Goal: Task Accomplishment & Management: Manage account settings

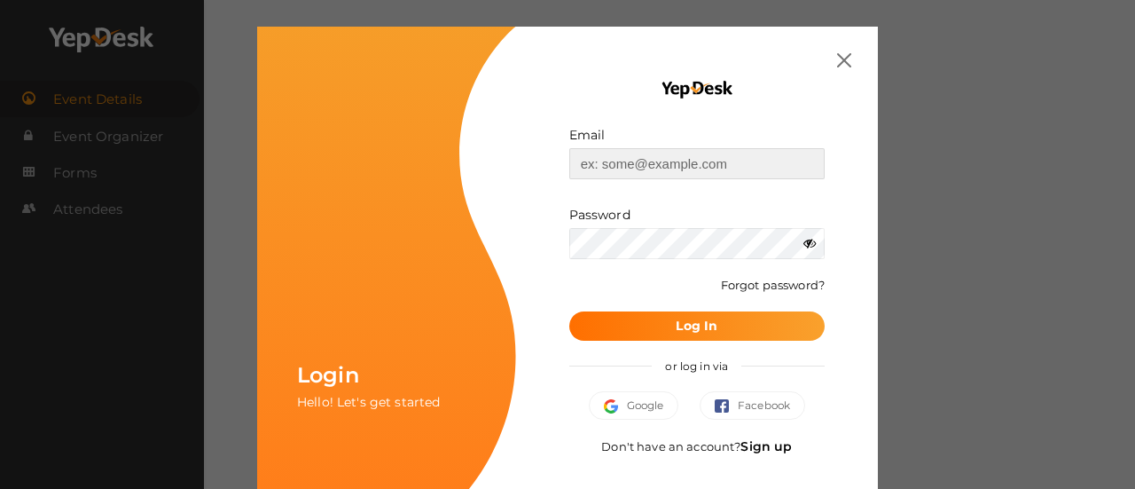
click at [604, 155] on input "text" at bounding box center [696, 163] width 255 height 31
type input "[EMAIL_ADDRESS][DOMAIN_NAME]"
click at [569, 311] on button "Log In" at bounding box center [696, 325] width 255 height 29
click at [639, 318] on button "Log In" at bounding box center [696, 325] width 255 height 29
click at [804, 239] on icon at bounding box center [810, 243] width 12 height 12
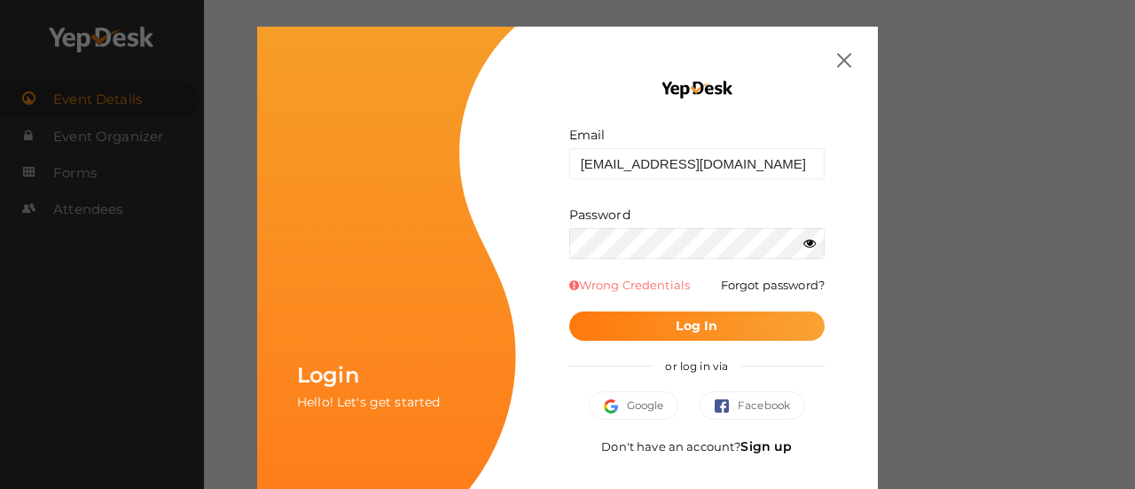
click at [701, 318] on b "Log In" at bounding box center [697, 326] width 42 height 16
click at [660, 321] on button "Log In" at bounding box center [696, 325] width 255 height 29
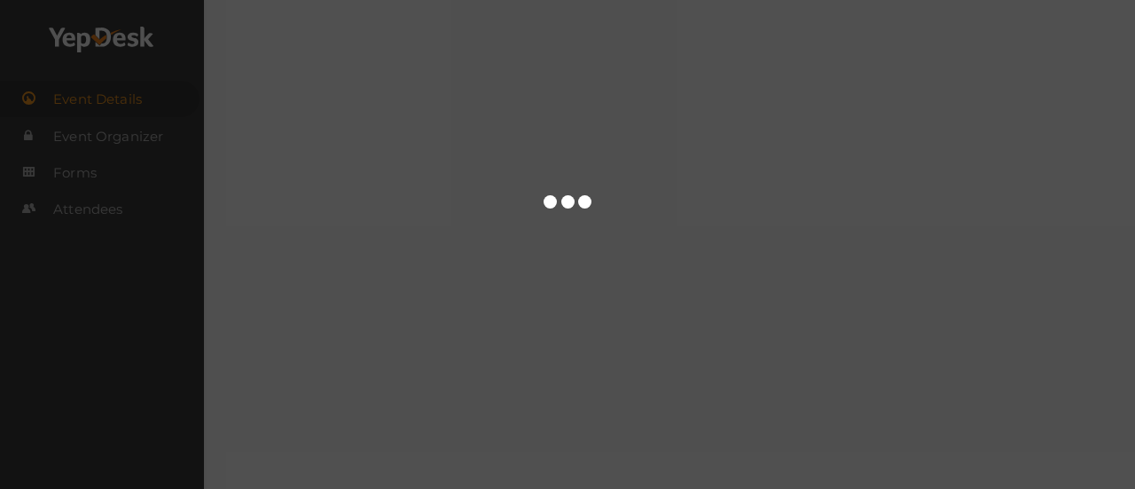
drag, startPoint x: 0, startPoint y: 0, endPoint x: 660, endPoint y: 321, distance: 733.9
click at [660, 321] on div at bounding box center [567, 244] width 1135 height 489
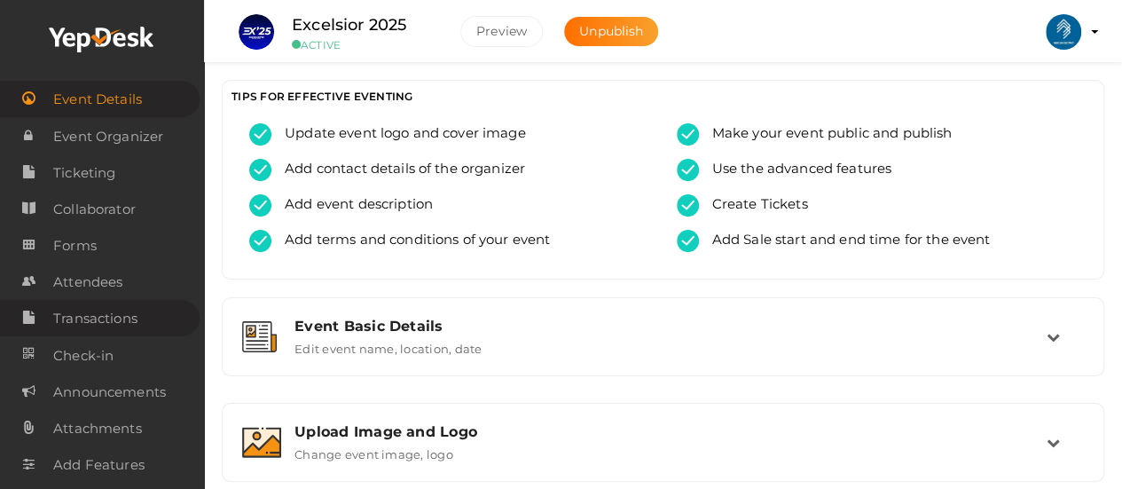
click at [101, 324] on span "Transactions" at bounding box center [95, 318] width 84 height 35
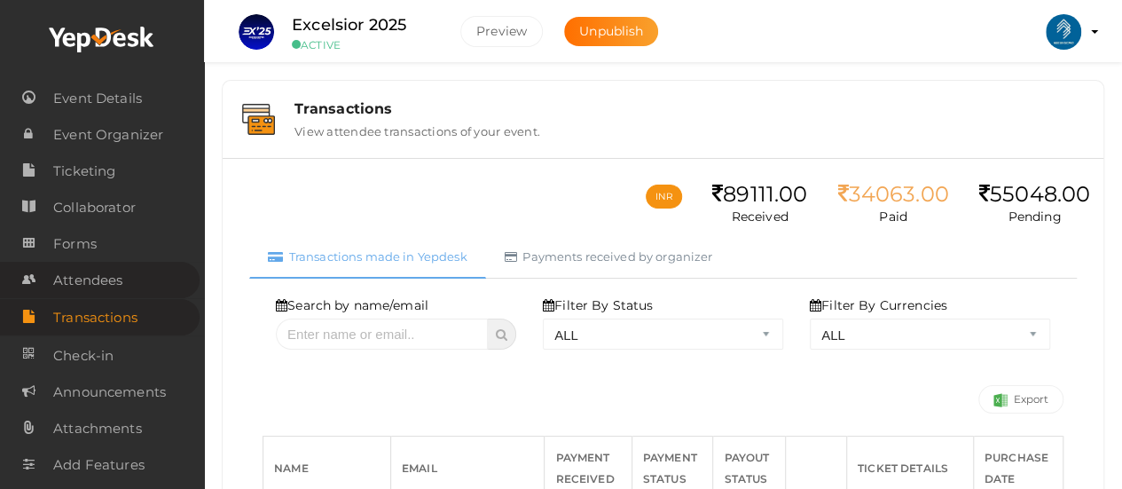
click at [109, 286] on span "Attendees" at bounding box center [87, 280] width 69 height 35
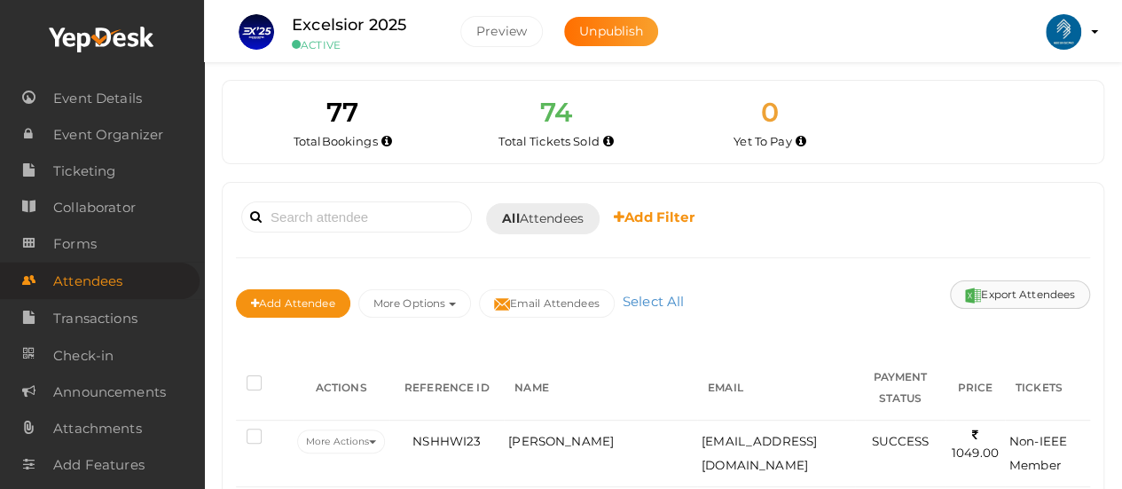
click at [1027, 301] on button "Export Attendees" at bounding box center [1020, 294] width 140 height 28
